Goal: Information Seeking & Learning: Learn about a topic

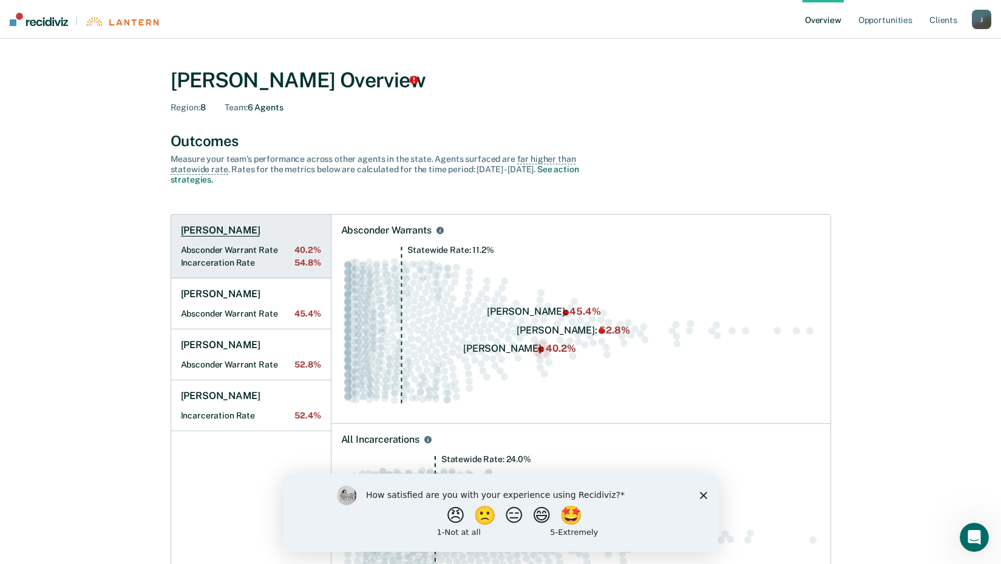
click at [220, 226] on h1 "[PERSON_NAME]" at bounding box center [221, 231] width 80 height 12
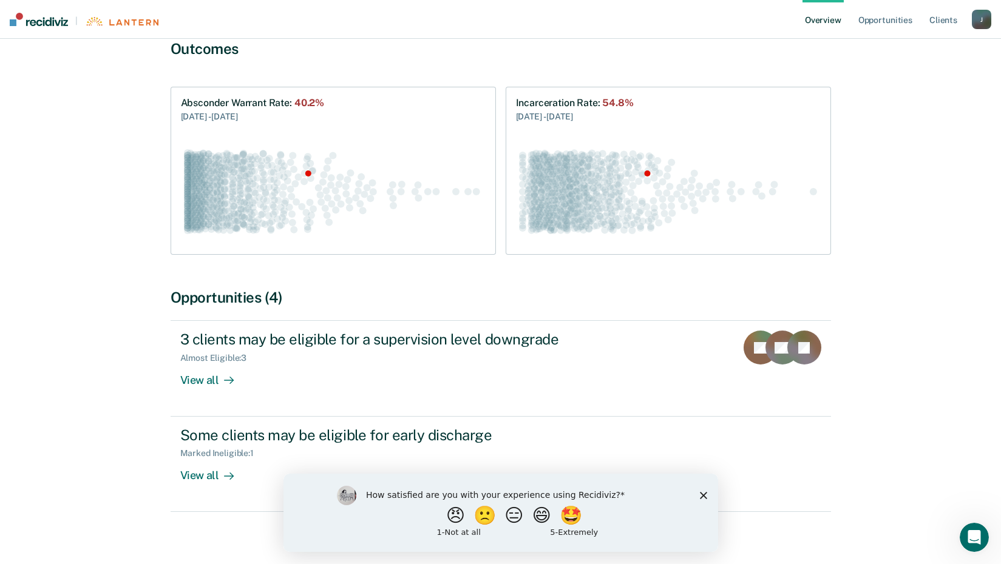
scroll to position [123, 0]
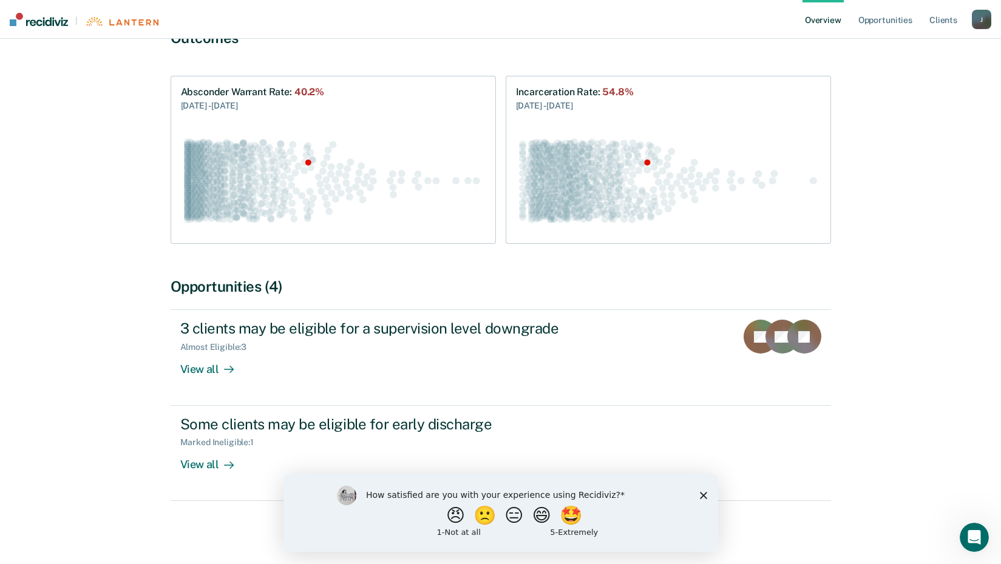
click at [703, 497] on icon "Close survey" at bounding box center [702, 495] width 7 height 7
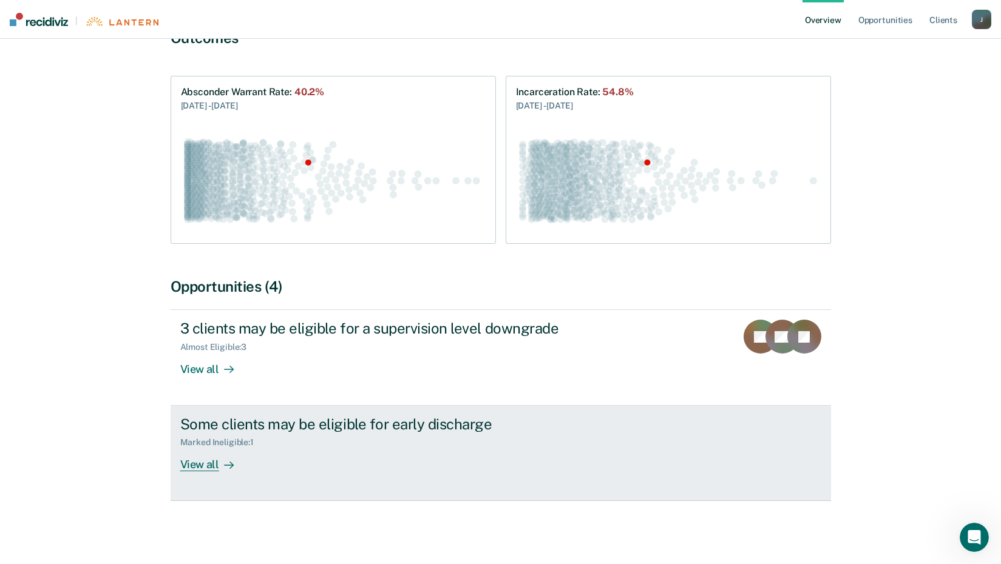
click at [200, 469] on div "View all" at bounding box center [214, 460] width 68 height 24
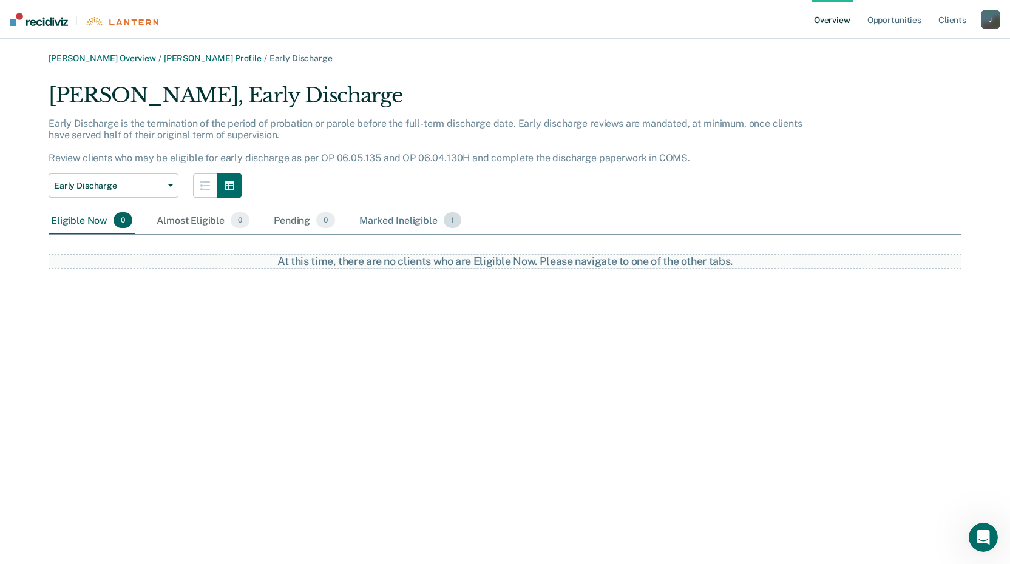
click at [383, 220] on div "Marked Ineligible 1" at bounding box center [410, 221] width 107 height 27
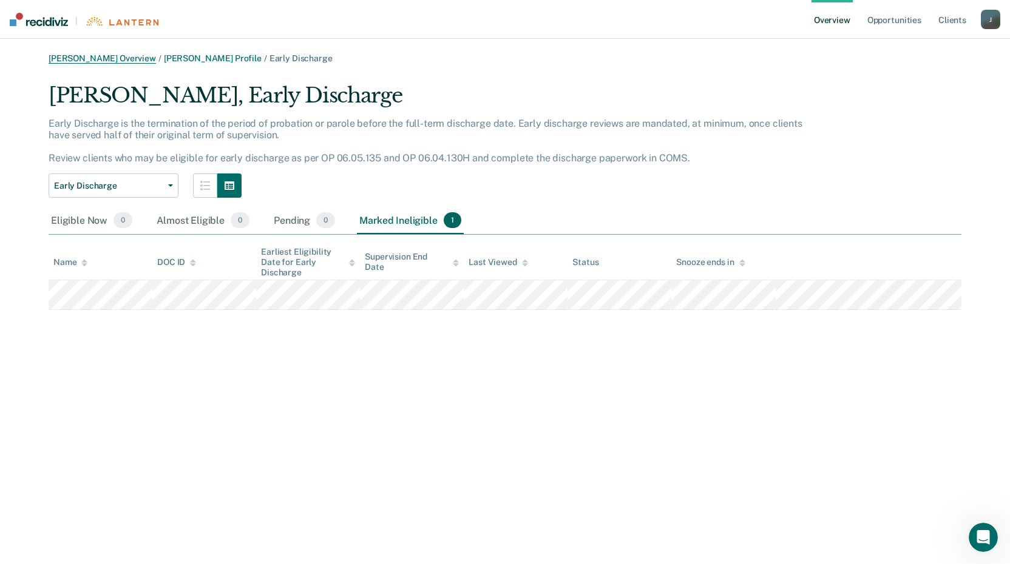
click at [126, 58] on link "[PERSON_NAME] Overview" at bounding box center [102, 58] width 107 height 10
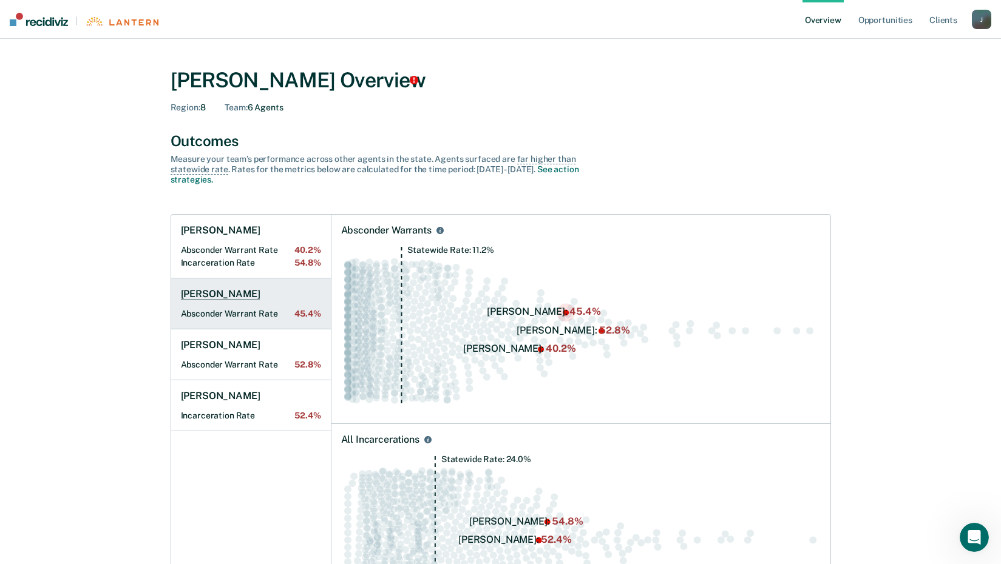
click at [247, 293] on h1 "[PERSON_NAME]" at bounding box center [221, 294] width 80 height 12
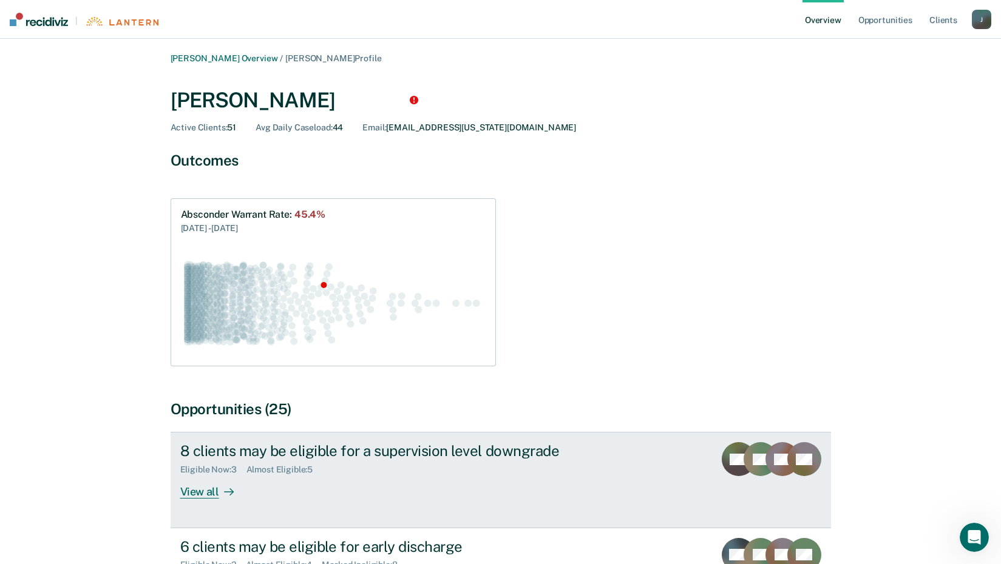
click at [200, 489] on div "View all" at bounding box center [214, 487] width 68 height 24
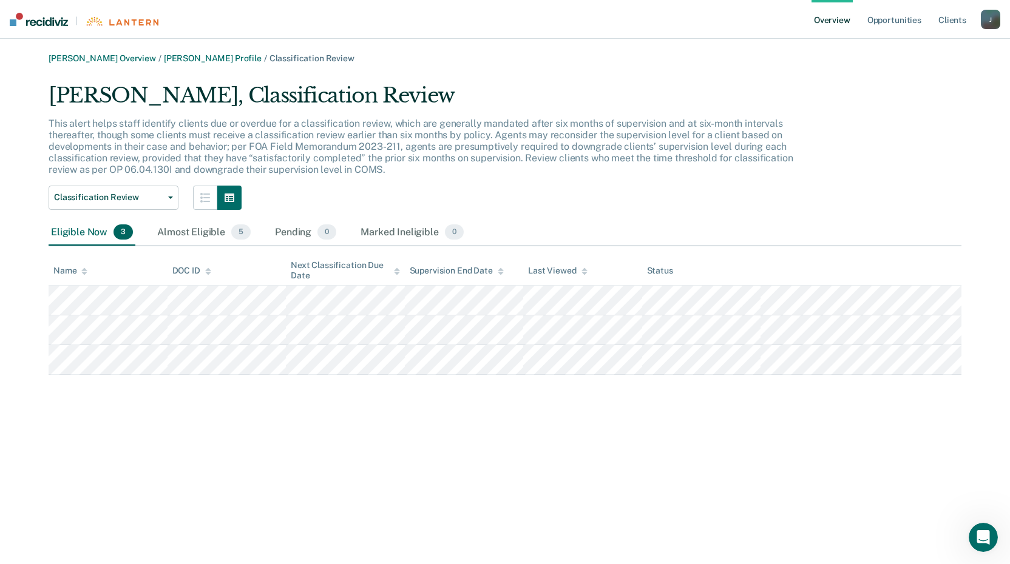
click at [212, 64] on div "[PERSON_NAME] Overview / [PERSON_NAME] Profile / Classification Review [PERSON_…" at bounding box center [505, 214] width 981 height 322
click at [200, 52] on main "[PERSON_NAME] Overview / [PERSON_NAME] Profile / Classification Review [PERSON_…" at bounding box center [505, 302] width 1010 height 526
click at [228, 61] on link "[PERSON_NAME] Profile" at bounding box center [213, 58] width 98 height 10
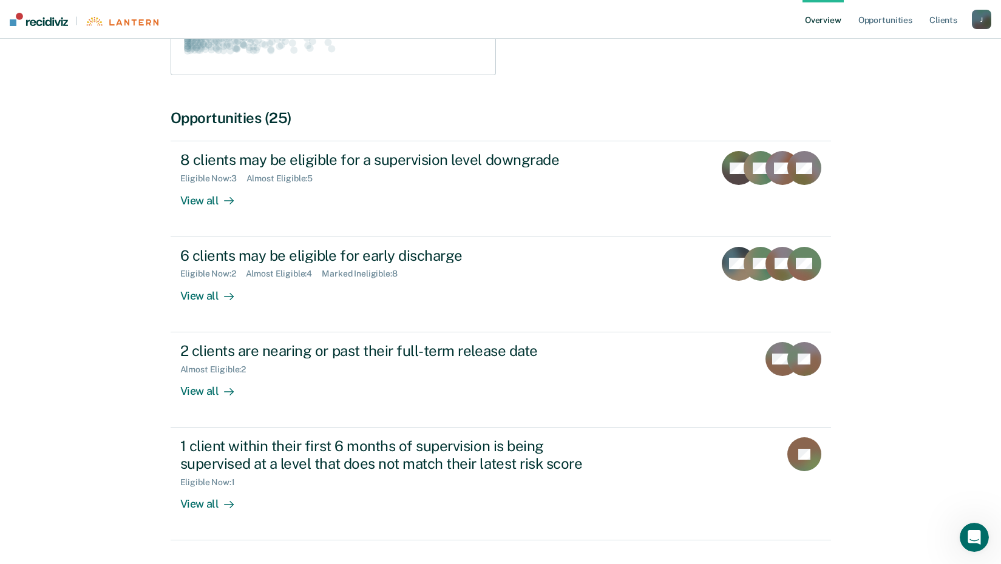
scroll to position [331, 0]
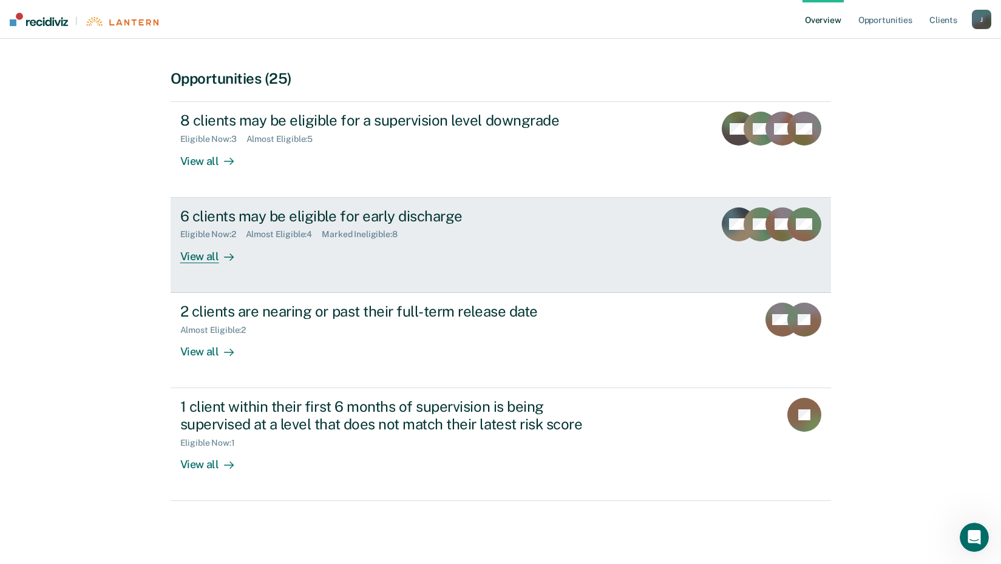
click at [201, 252] on div "View all" at bounding box center [214, 252] width 68 height 24
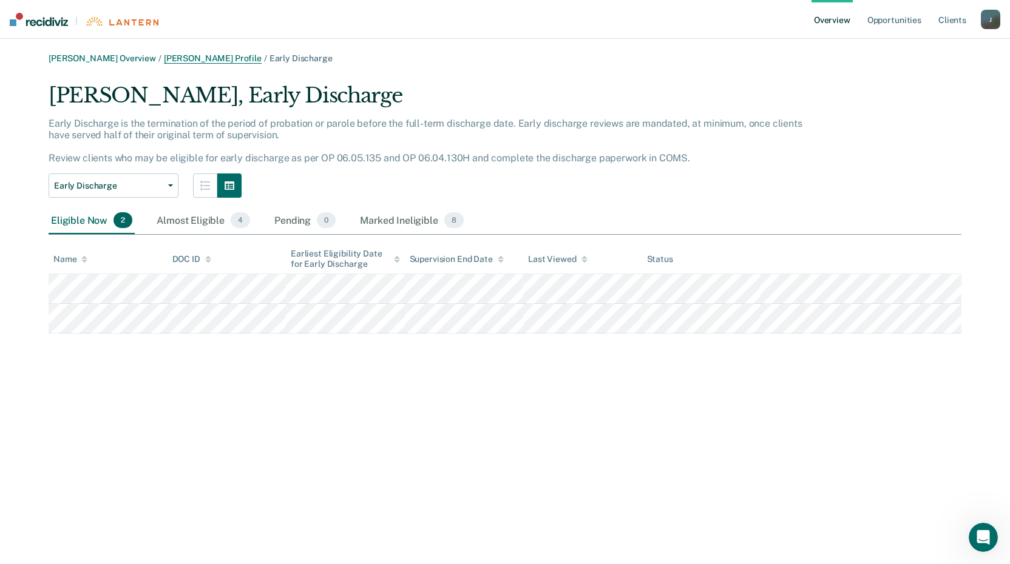
click at [192, 58] on link "[PERSON_NAME] Profile" at bounding box center [213, 58] width 98 height 10
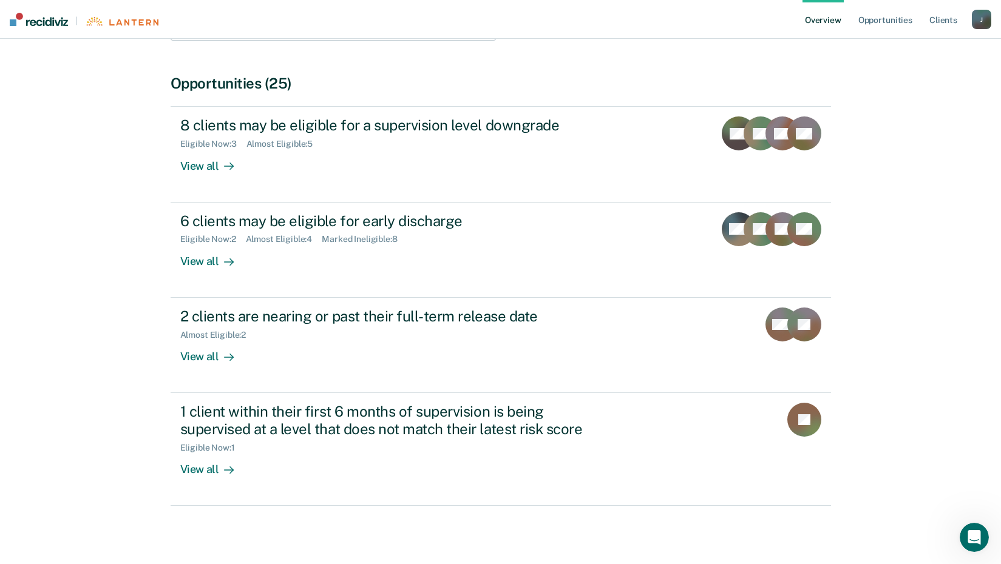
scroll to position [331, 0]
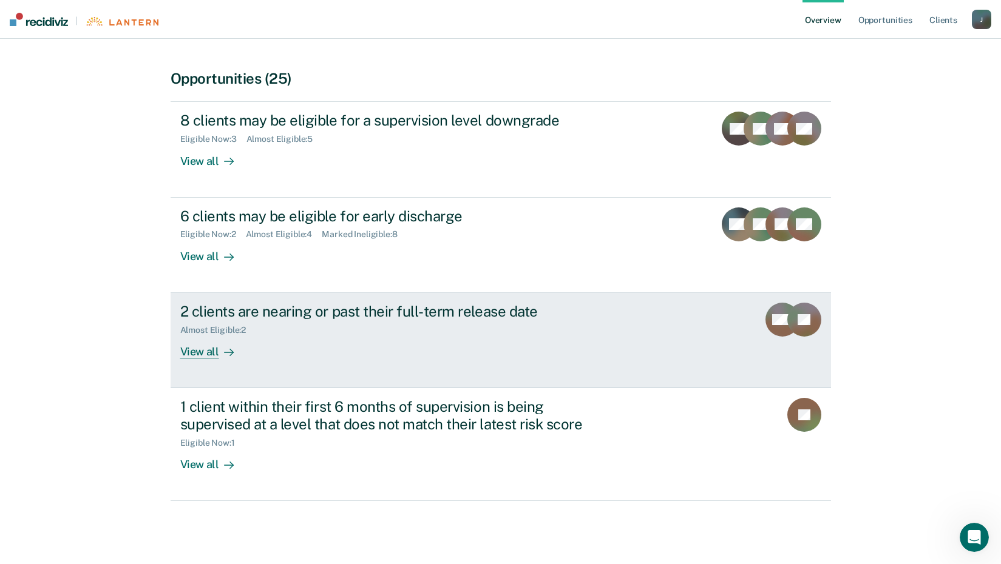
click at [198, 348] on div "View all" at bounding box center [214, 347] width 68 height 24
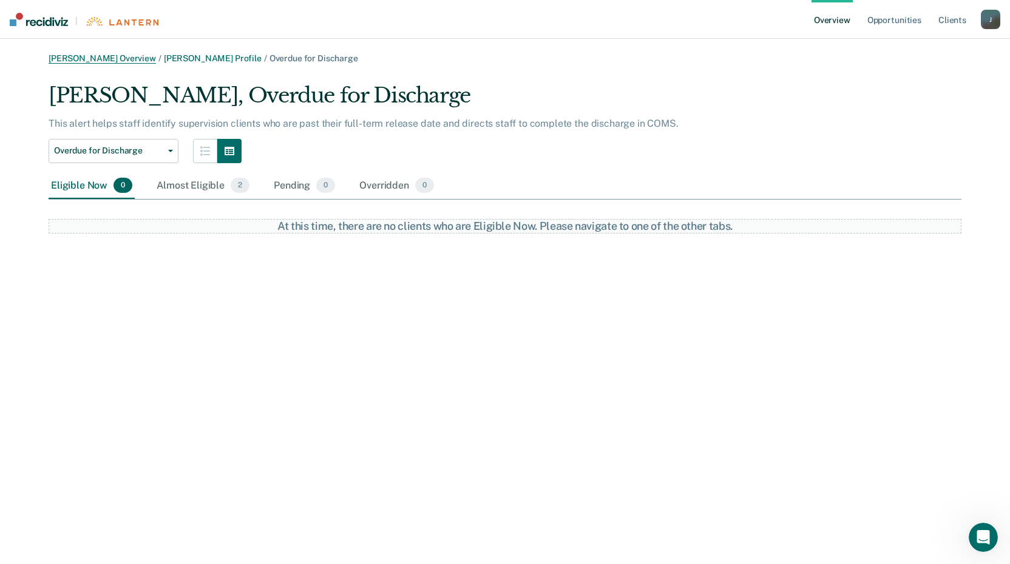
click at [124, 55] on link "[PERSON_NAME] Overview" at bounding box center [102, 58] width 107 height 10
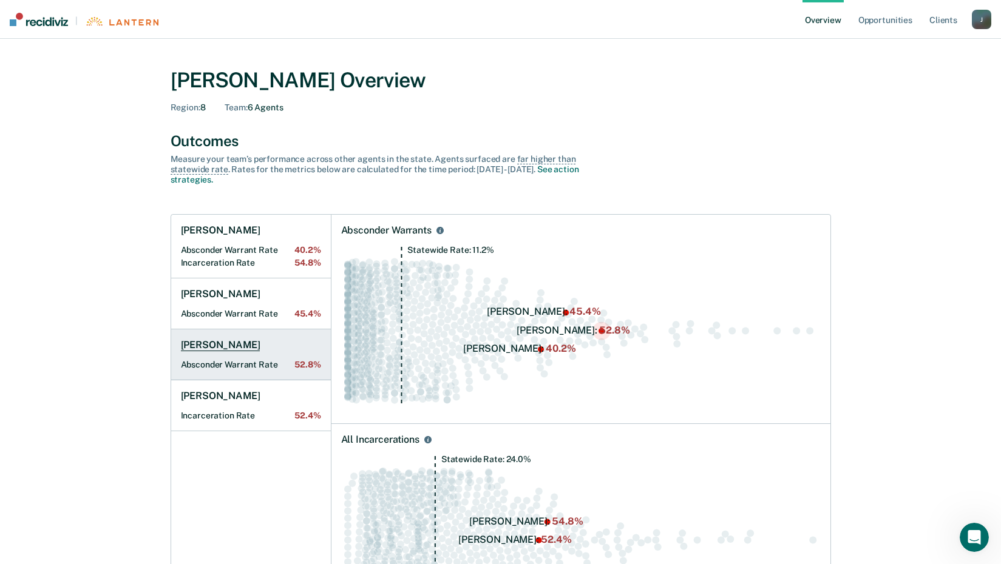
click at [227, 343] on h1 "[PERSON_NAME]" at bounding box center [221, 345] width 80 height 12
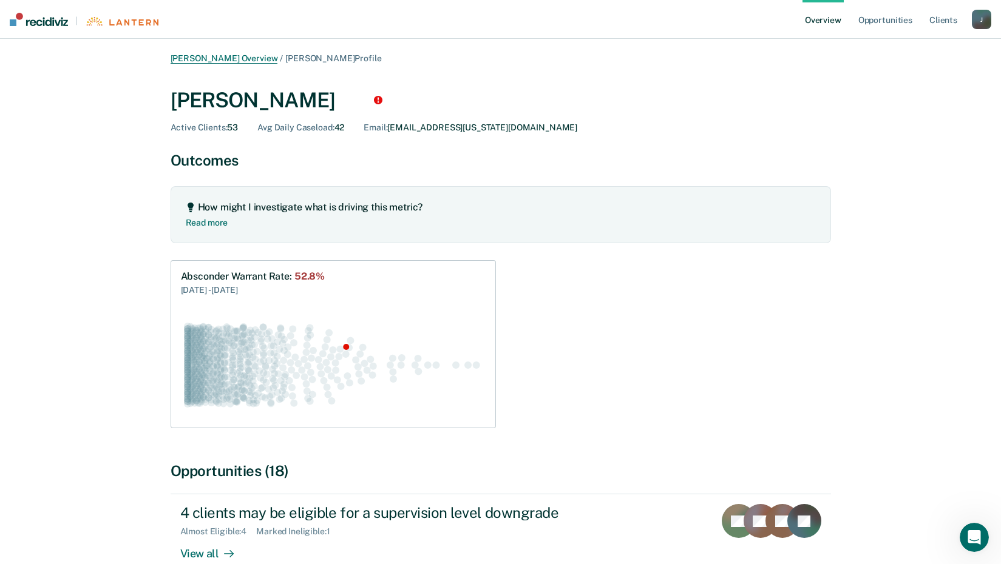
click at [239, 57] on link "[PERSON_NAME] Overview" at bounding box center [224, 58] width 107 height 10
